Goal: Task Accomplishment & Management: Use online tool/utility

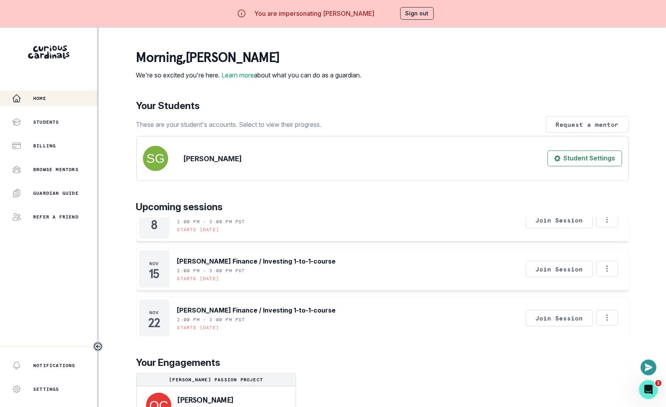
scroll to position [30, 0]
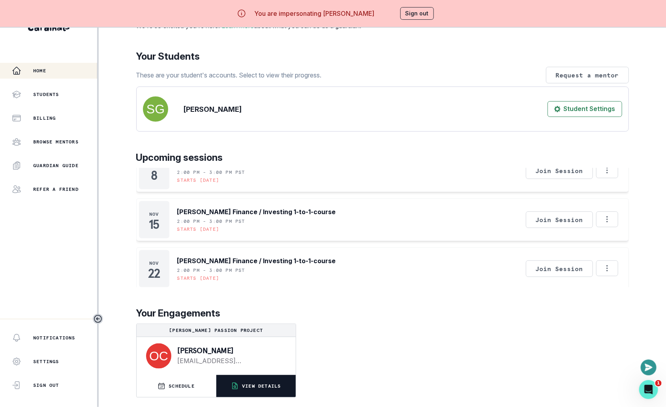
click at [250, 380] on button "VIEW DETAILS" at bounding box center [255, 386] width 79 height 22
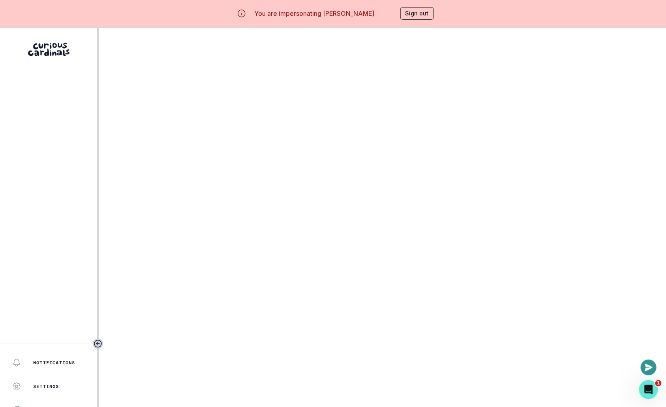
scroll to position [4, 0]
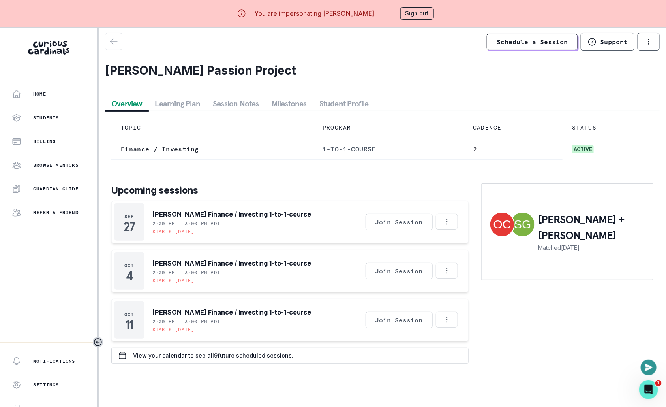
click at [216, 106] on button "Session Notes" at bounding box center [236, 103] width 59 height 14
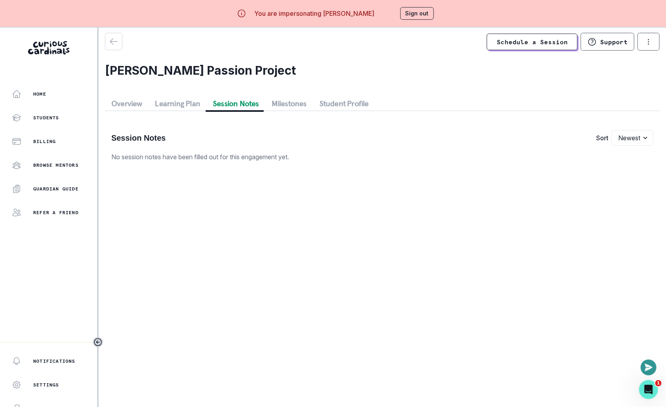
click at [412, 15] on button "Sign out" at bounding box center [418, 13] width 34 height 13
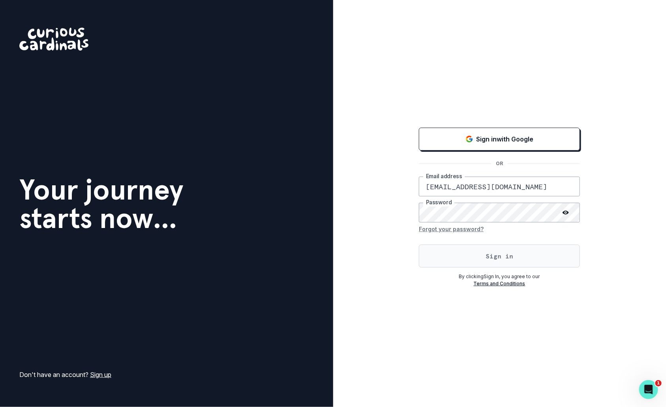
click at [478, 266] on button "Sign in" at bounding box center [499, 255] width 161 height 23
